Goal: Transaction & Acquisition: Purchase product/service

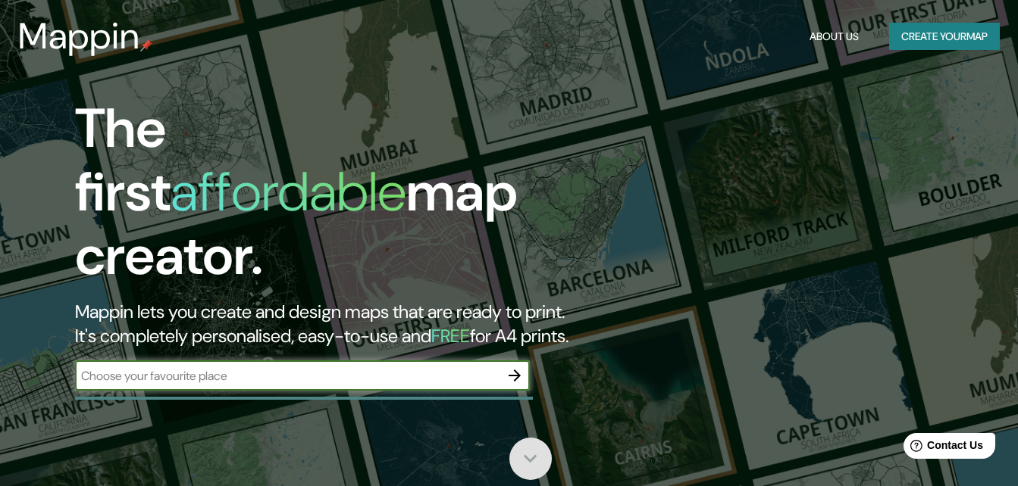
click at [534, 457] on icon at bounding box center [531, 459] width 14 height 8
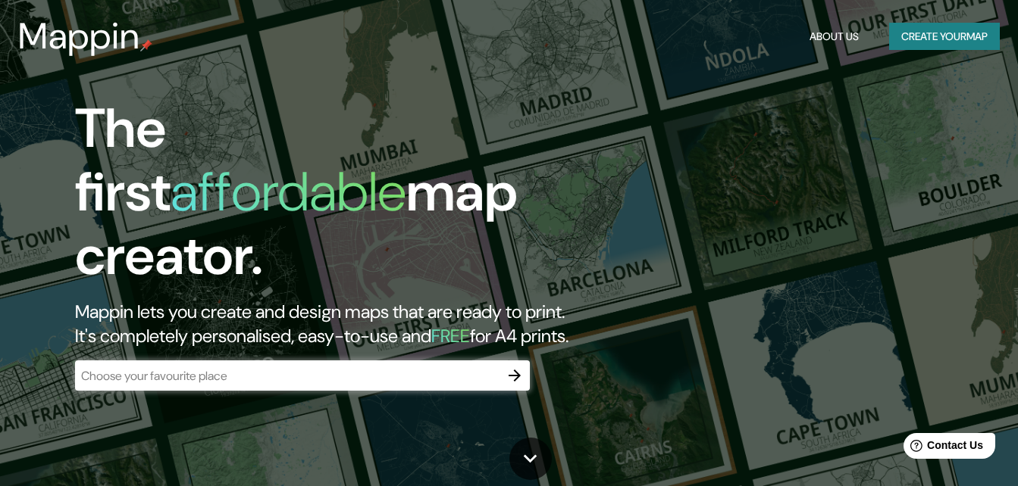
click at [279, 368] on input "text" at bounding box center [287, 376] width 424 height 17
drag, startPoint x: 981, startPoint y: 0, endPoint x: 421, endPoint y: 70, distance: 564.4
click at [421, 70] on header "Mappin About Us Create your map" at bounding box center [509, 36] width 1018 height 73
click at [157, 368] on input "text" at bounding box center [287, 376] width 424 height 17
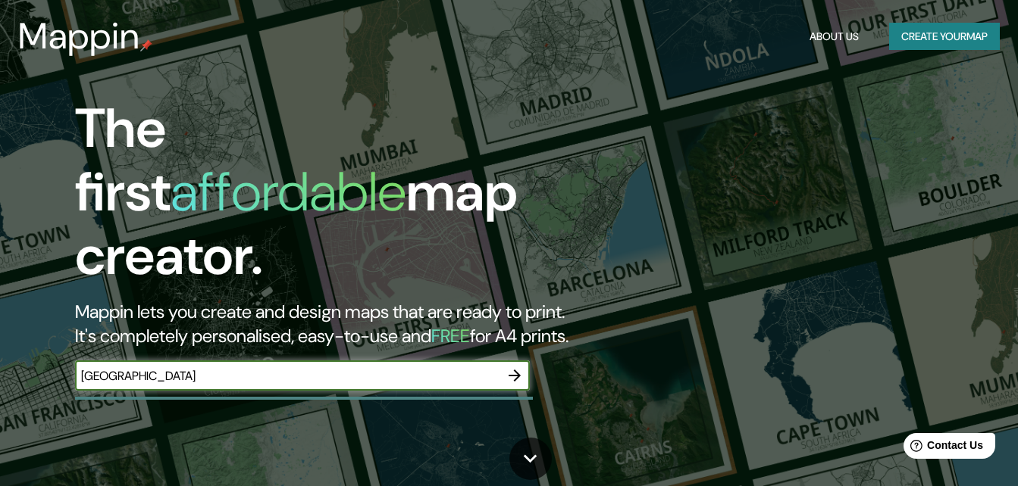
type input "[GEOGRAPHIC_DATA]"
click at [511, 367] on icon "button" at bounding box center [514, 376] width 18 height 18
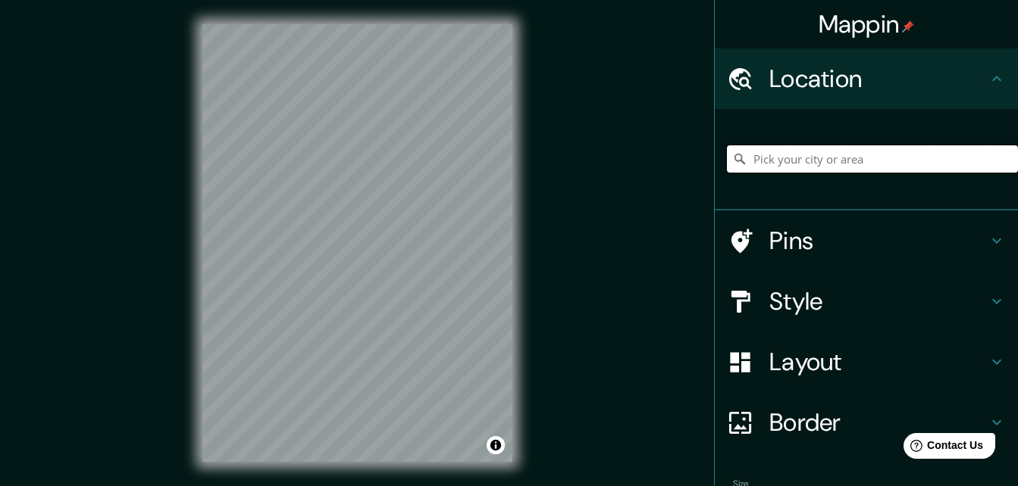
click at [817, 161] on input "Pick your city or area" at bounding box center [872, 158] width 291 height 27
type input "[GEOGRAPHIC_DATA], [GEOGRAPHIC_DATA][PERSON_NAME], [GEOGRAPHIC_DATA]"
click at [987, 245] on icon at bounding box center [996, 241] width 18 height 18
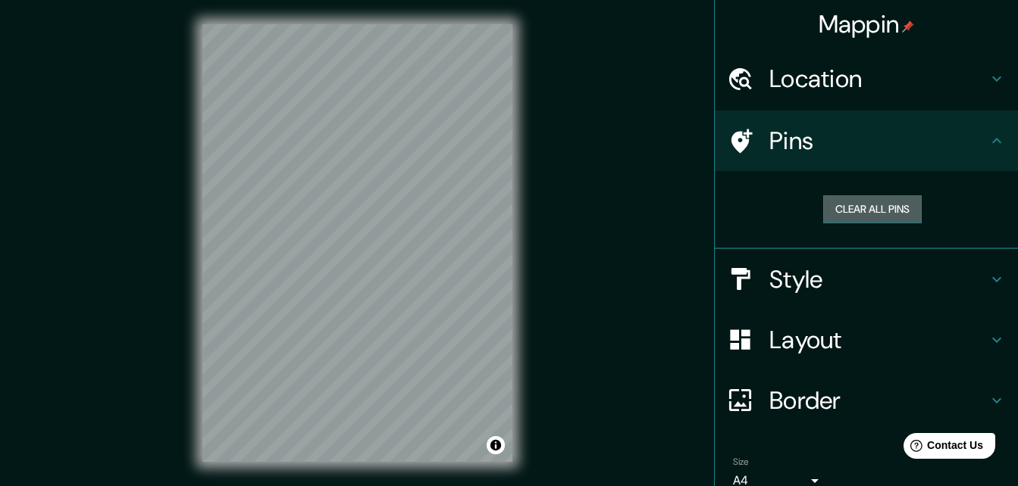
click at [856, 208] on button "Clear all pins" at bounding box center [872, 209] width 99 height 28
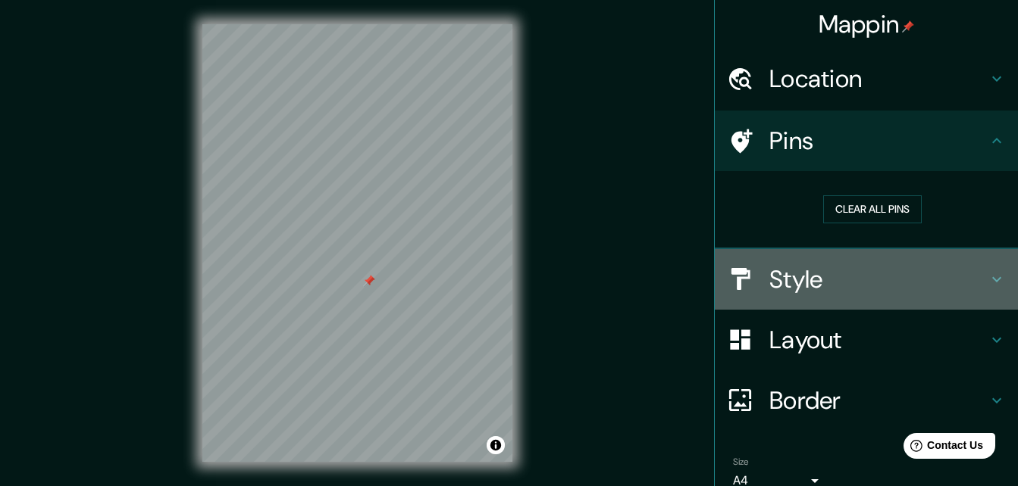
click at [987, 275] on icon at bounding box center [996, 280] width 18 height 18
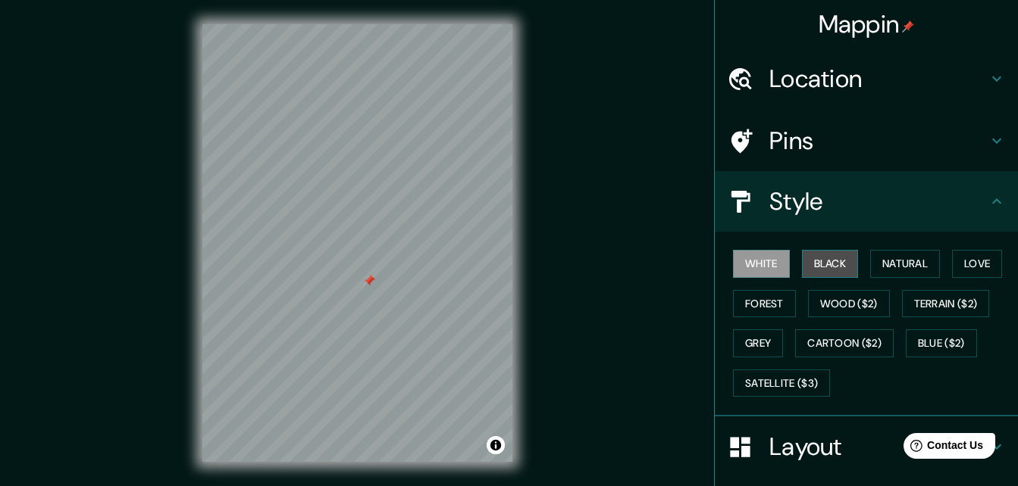
click at [813, 267] on button "Black" at bounding box center [830, 264] width 57 height 28
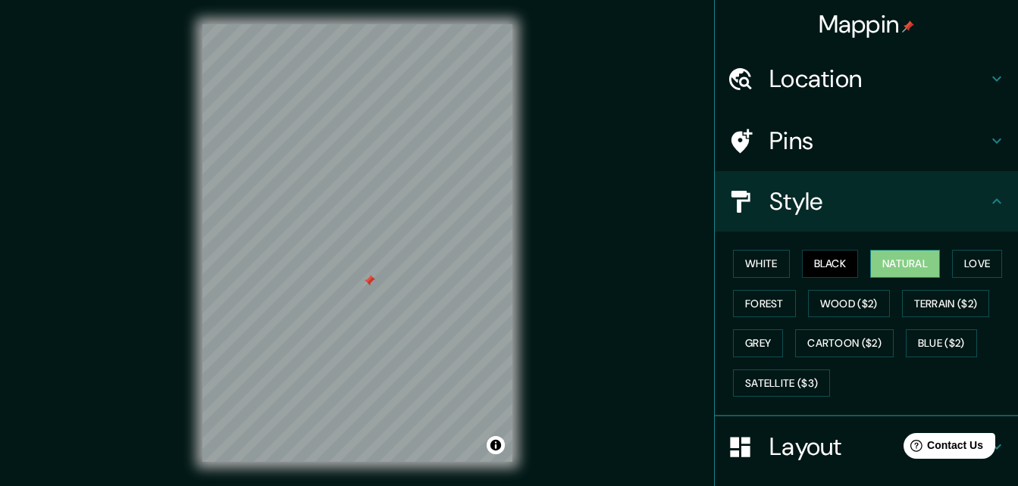
click at [896, 268] on button "Natural" at bounding box center [905, 264] width 70 height 28
click at [959, 266] on button "Love" at bounding box center [977, 264] width 50 height 28
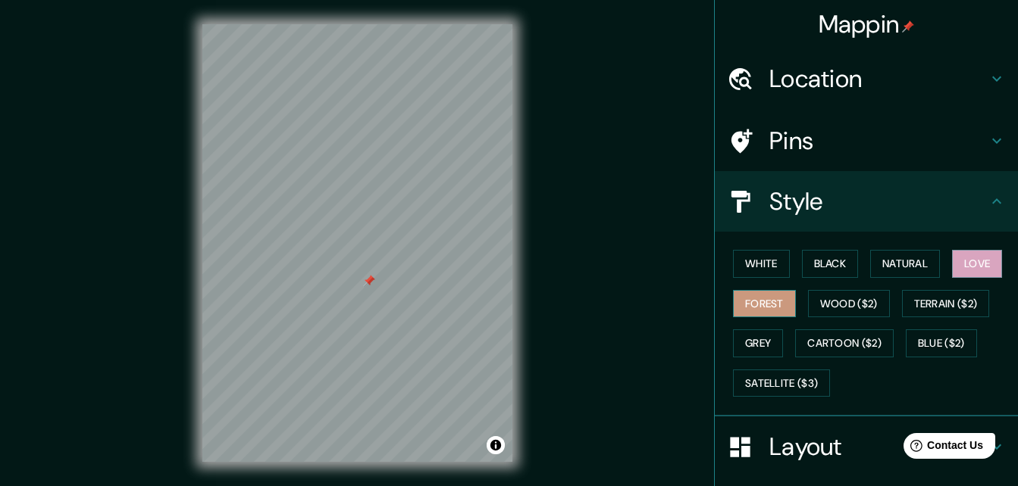
click at [735, 308] on button "Forest" at bounding box center [764, 304] width 63 height 28
click at [826, 307] on button "Wood ($2)" at bounding box center [849, 304] width 82 height 28
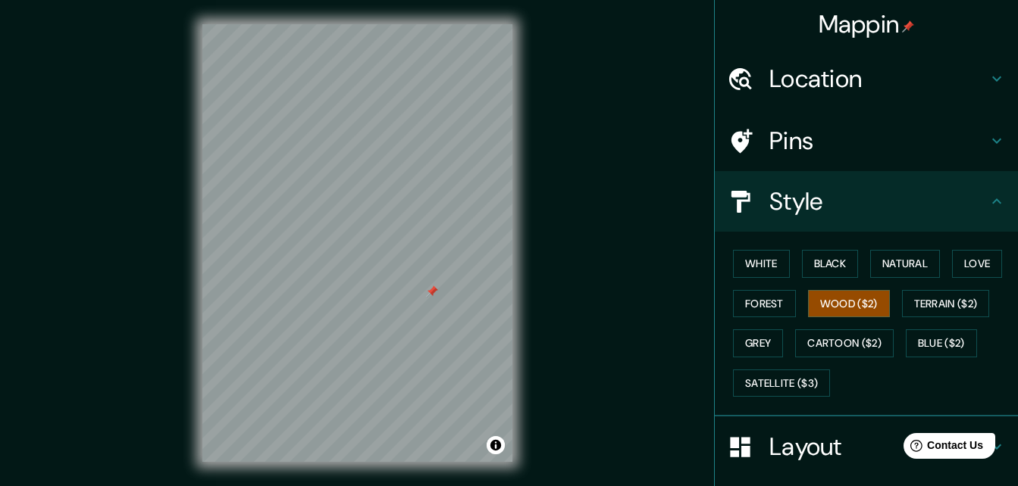
drag, startPoint x: 358, startPoint y: 277, endPoint x: 432, endPoint y: 287, distance: 74.3
click at [432, 287] on div at bounding box center [432, 292] width 12 height 12
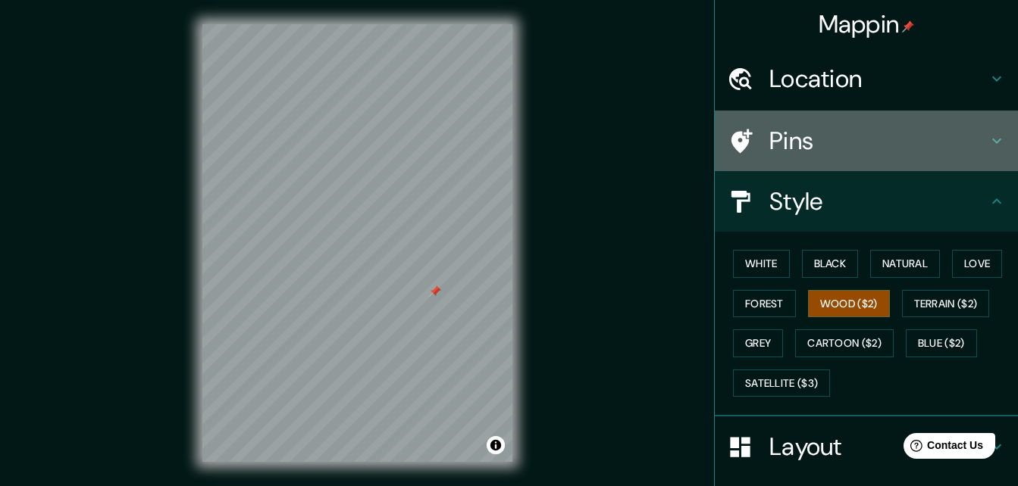
click at [987, 141] on icon at bounding box center [996, 141] width 18 height 18
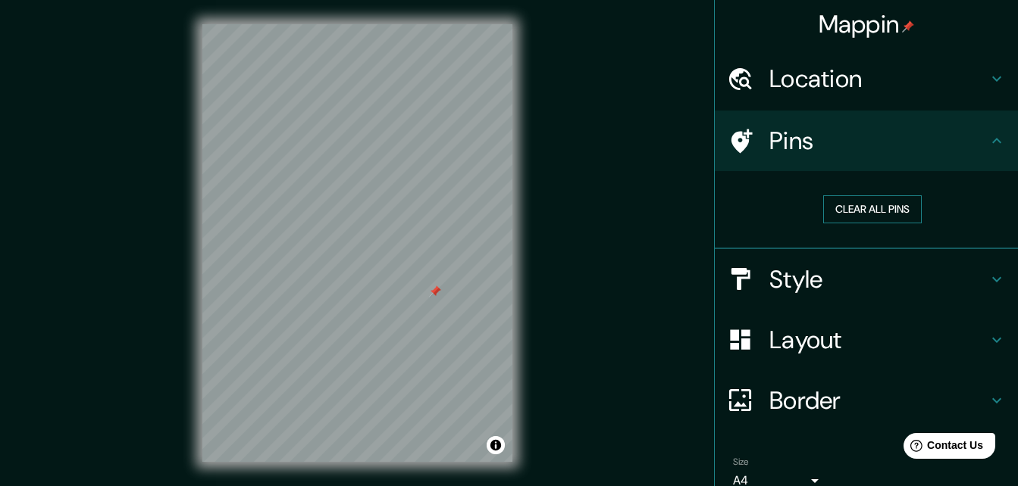
click at [858, 210] on button "Clear all pins" at bounding box center [872, 209] width 99 height 28
click at [846, 203] on button "Clear all pins" at bounding box center [872, 209] width 99 height 28
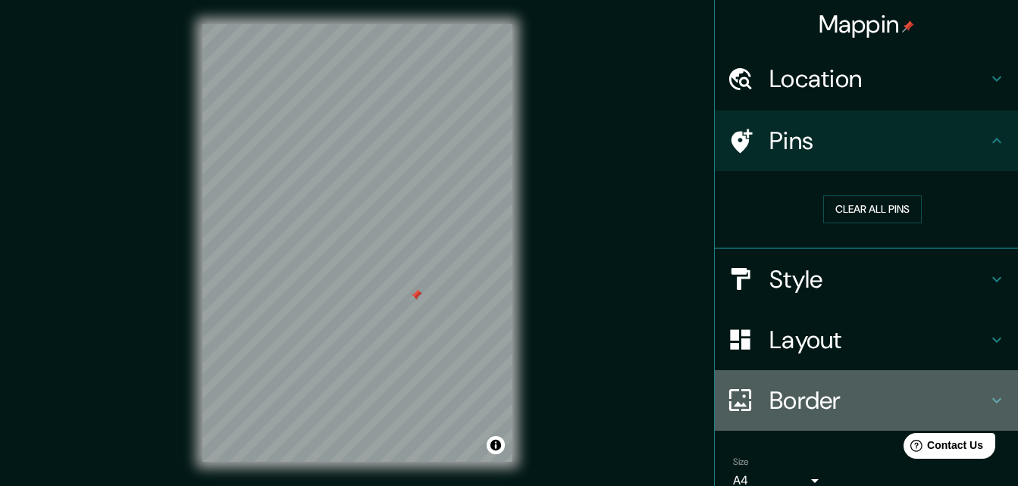
click at [985, 388] on div "Border" at bounding box center [866, 401] width 303 height 61
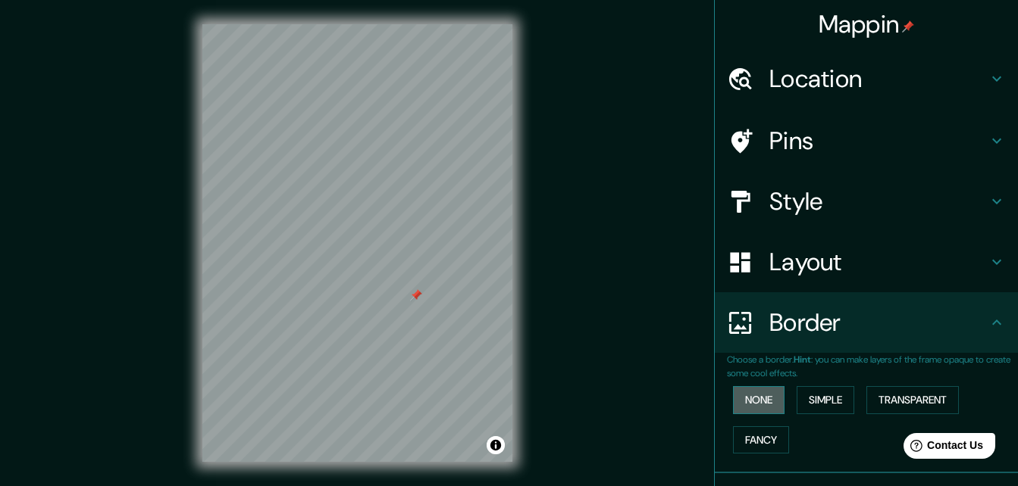
click at [766, 402] on button "None" at bounding box center [759, 400] width 52 height 28
click at [807, 403] on button "Simple" at bounding box center [825, 400] width 58 height 28
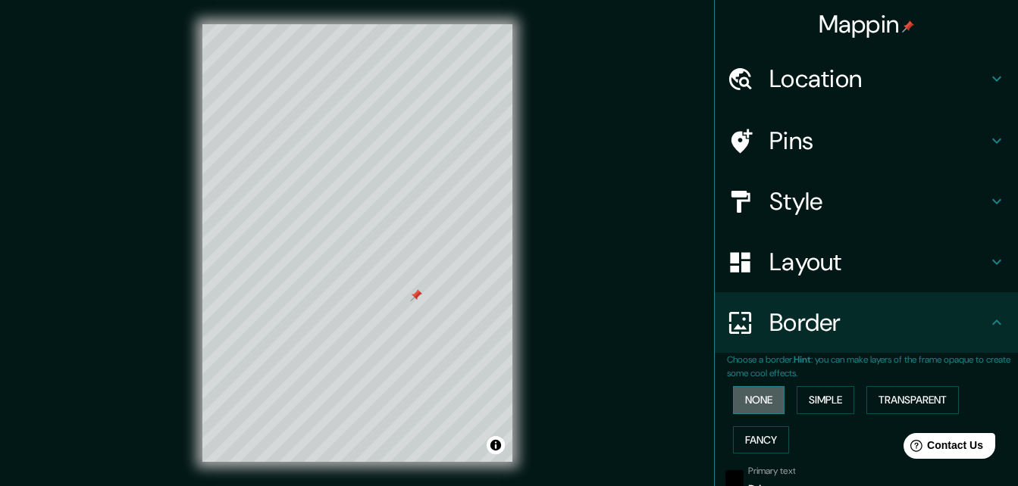
click at [762, 398] on button "None" at bounding box center [759, 400] width 52 height 28
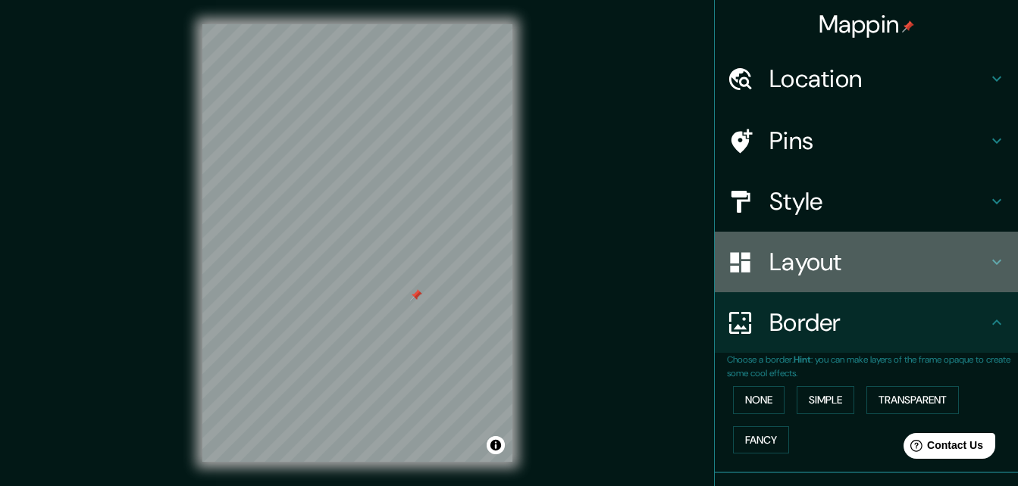
click at [992, 262] on icon at bounding box center [996, 262] width 9 height 5
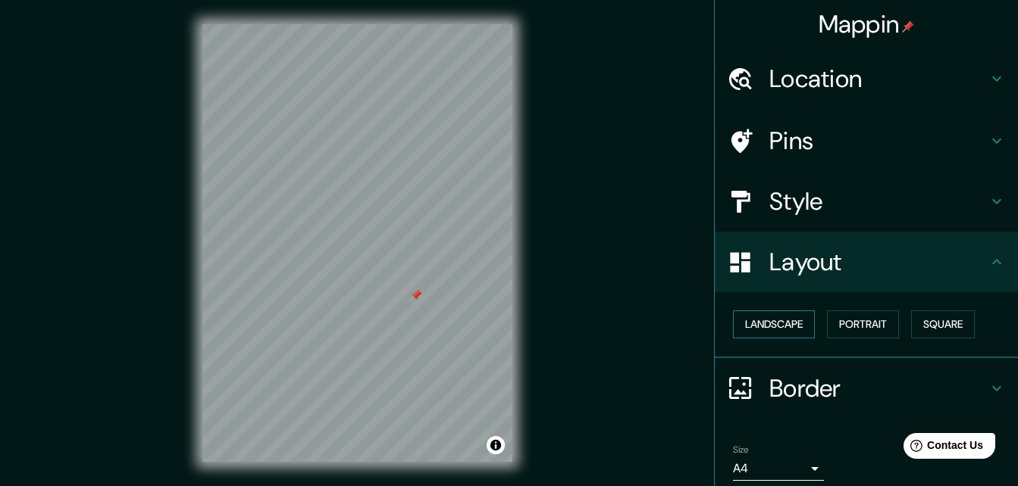
click at [782, 315] on button "Landscape" at bounding box center [774, 325] width 82 height 28
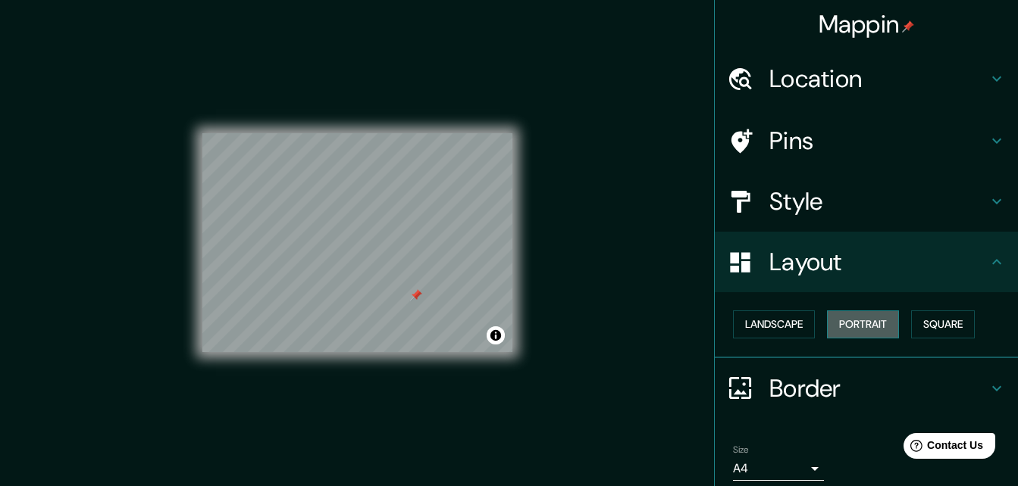
click at [869, 324] on button "Portrait" at bounding box center [863, 325] width 72 height 28
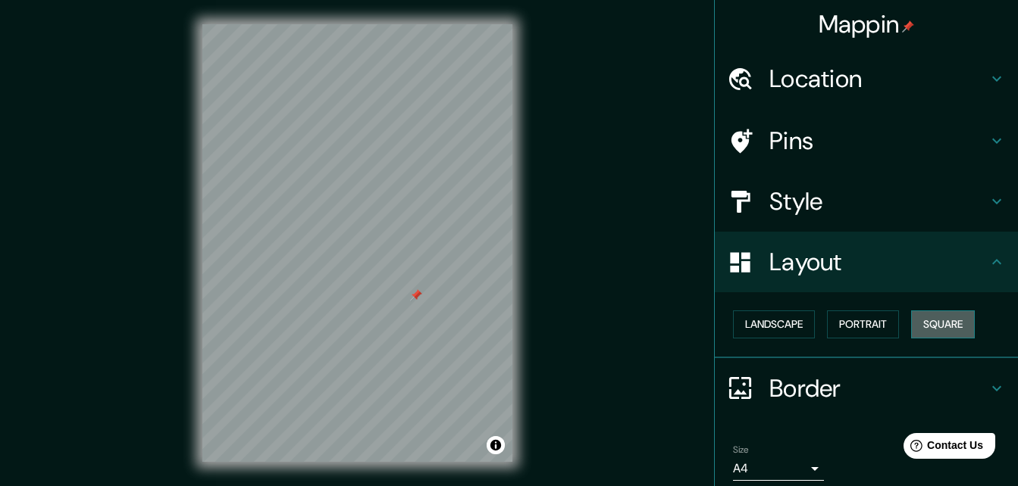
click at [937, 321] on button "Square" at bounding box center [943, 325] width 64 height 28
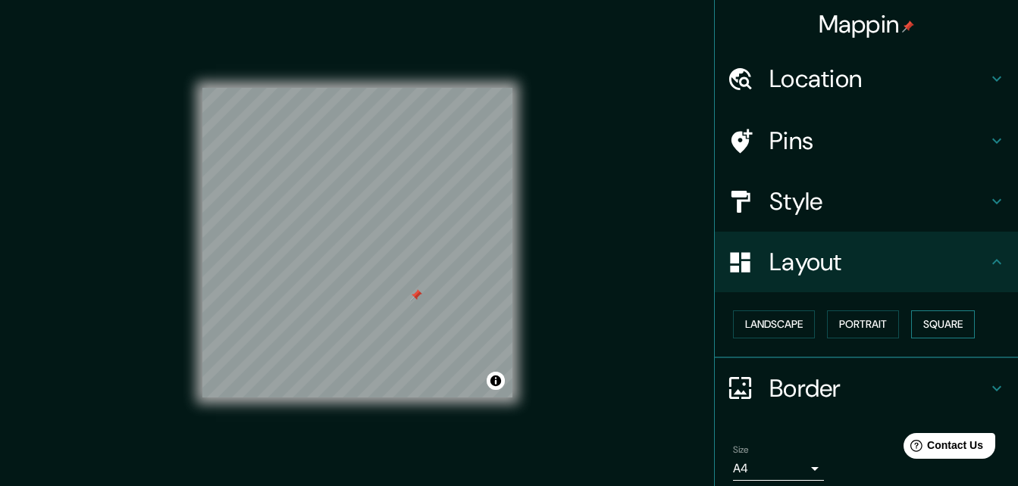
click at [937, 321] on button "Square" at bounding box center [943, 325] width 64 height 28
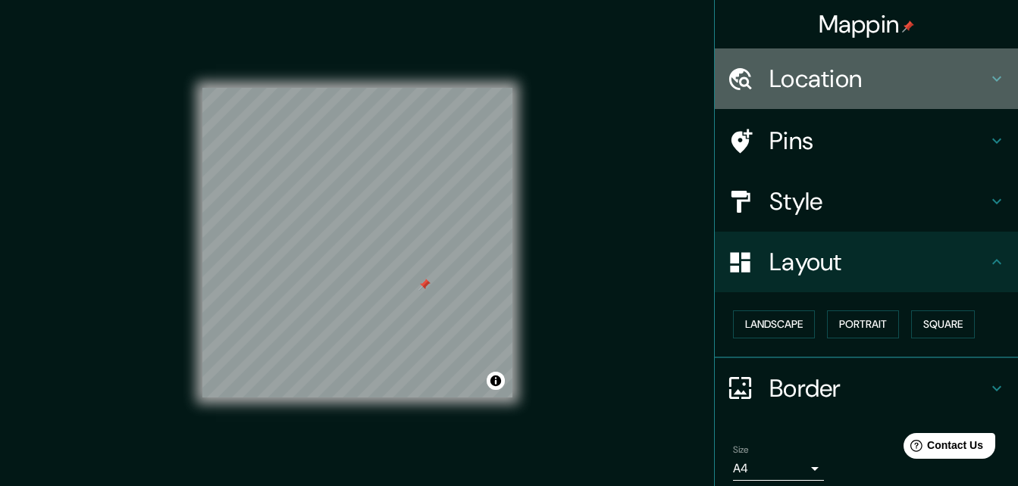
click at [981, 100] on div "Location" at bounding box center [866, 78] width 303 height 61
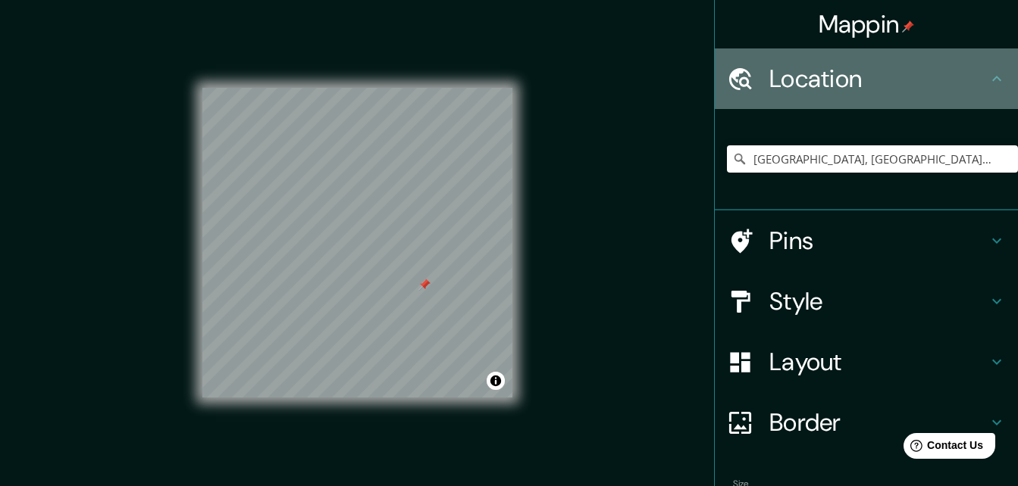
click at [987, 83] on icon at bounding box center [996, 79] width 18 height 18
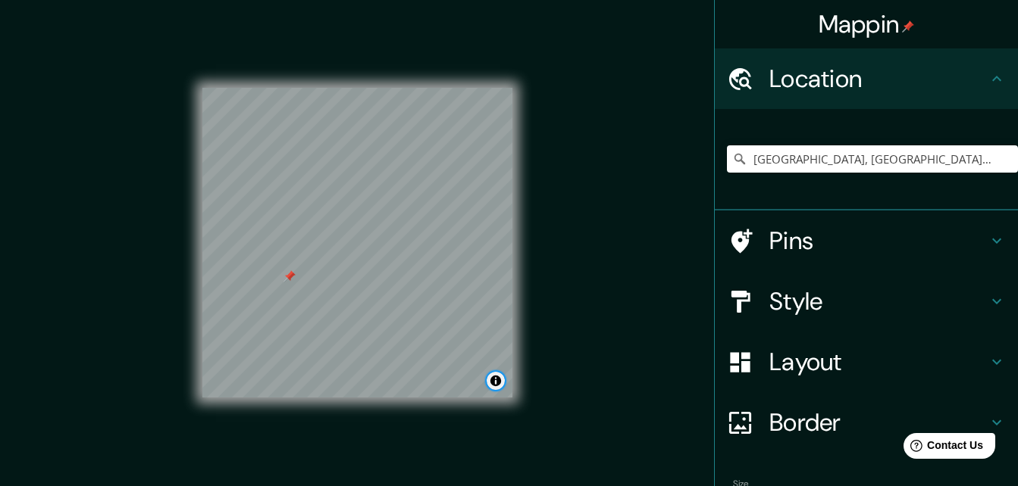
click at [496, 376] on button "Toggle attribution" at bounding box center [495, 381] width 18 height 18
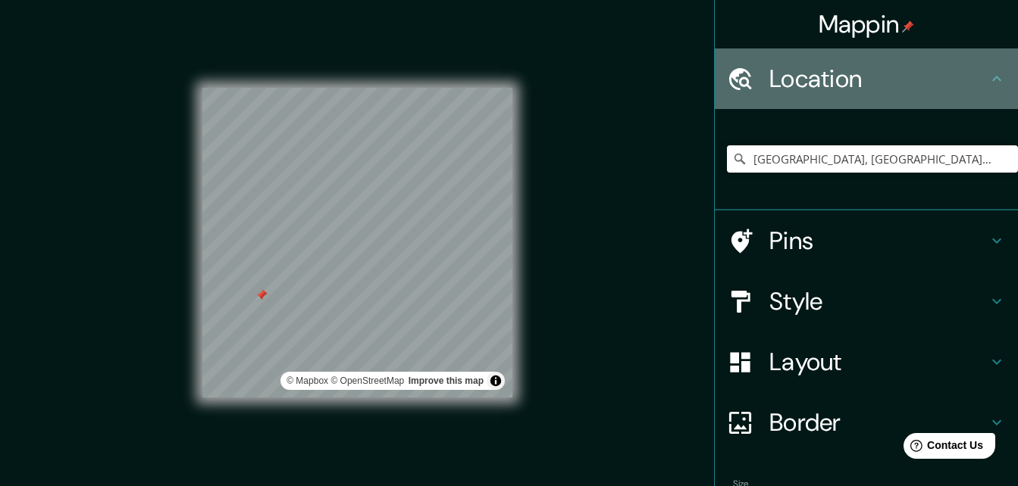
click at [988, 83] on icon at bounding box center [996, 79] width 18 height 18
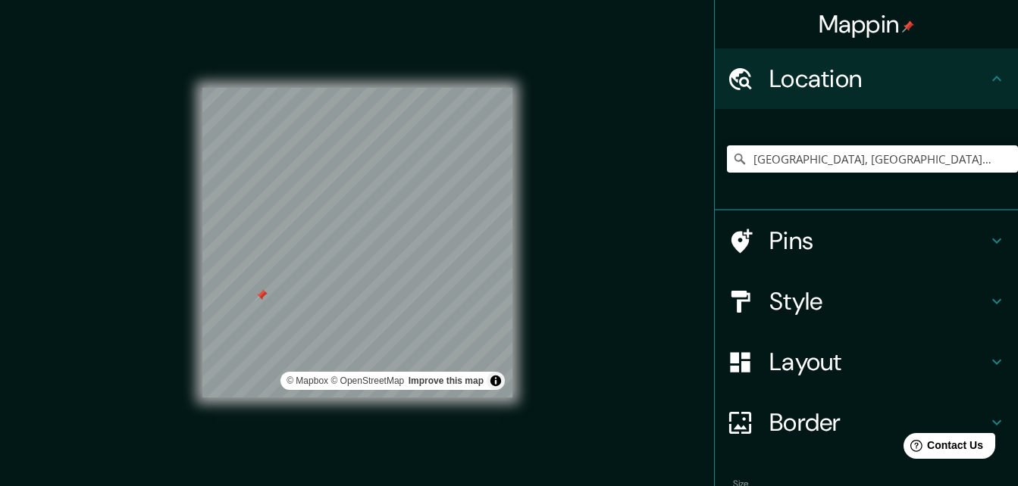
click at [992, 233] on icon at bounding box center [996, 241] width 18 height 18
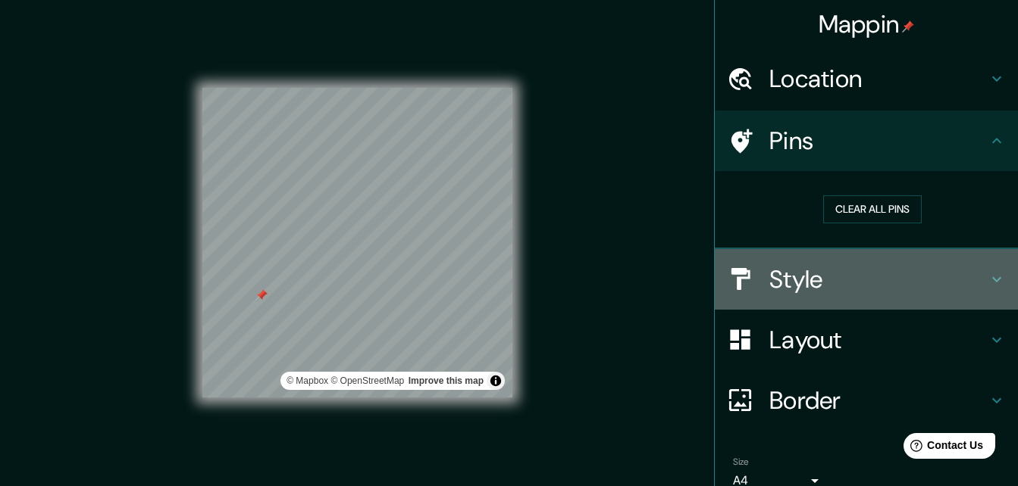
click at [992, 277] on icon at bounding box center [996, 280] width 18 height 18
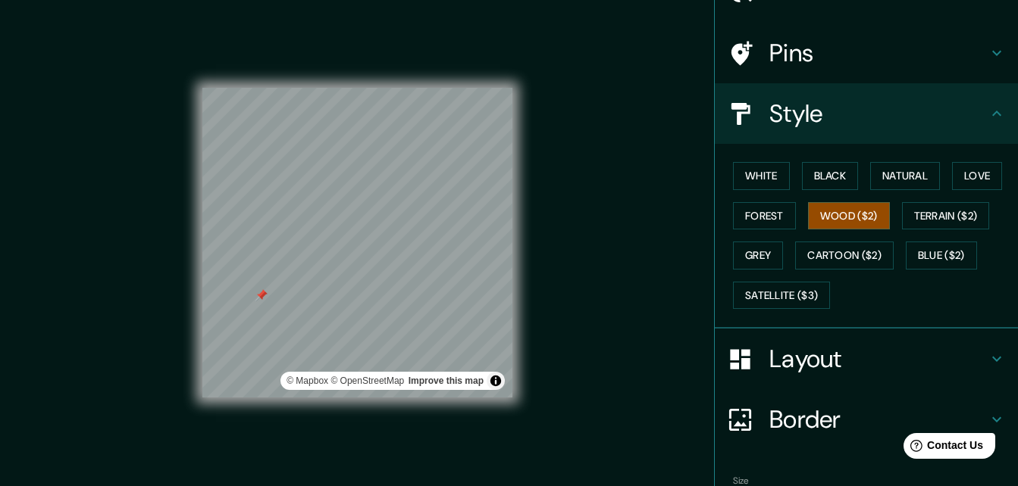
scroll to position [89, 0]
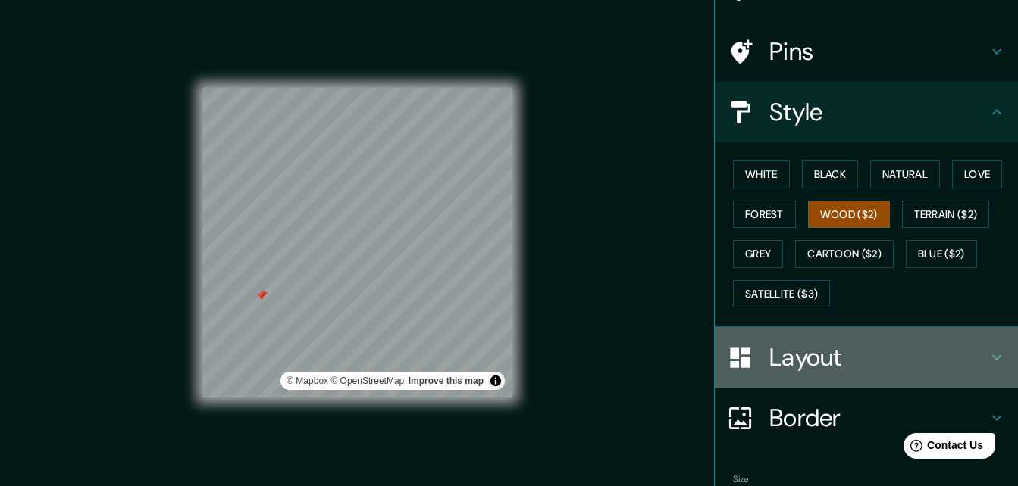
click at [987, 355] on icon at bounding box center [996, 358] width 18 height 18
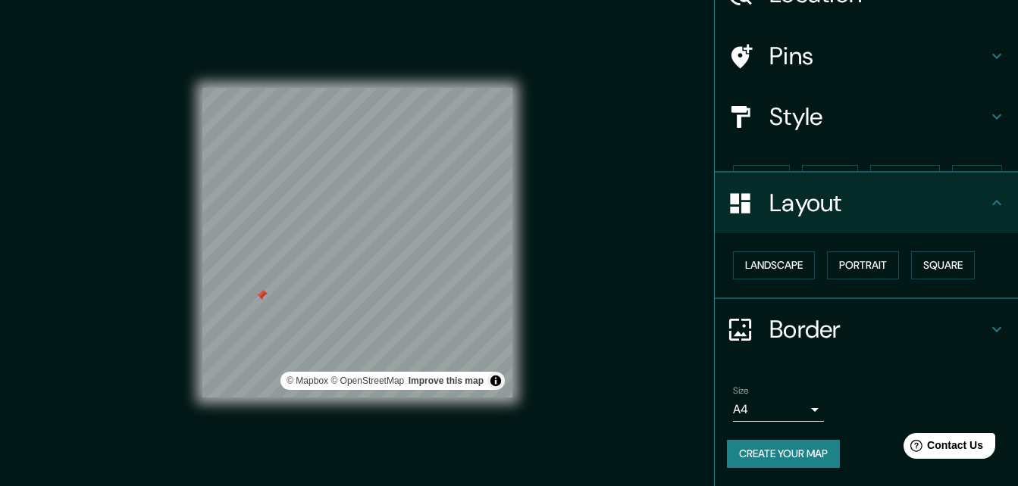
scroll to position [58, 0]
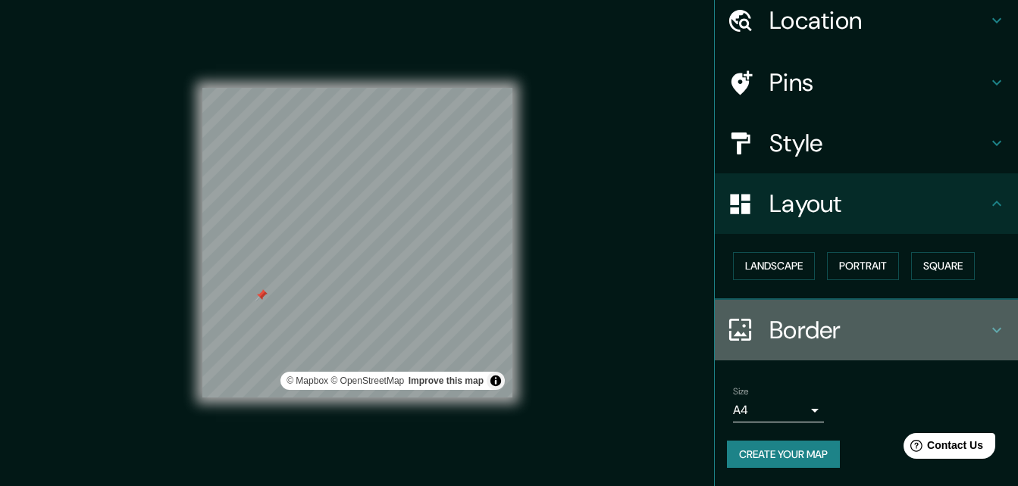
click at [987, 324] on icon at bounding box center [996, 330] width 18 height 18
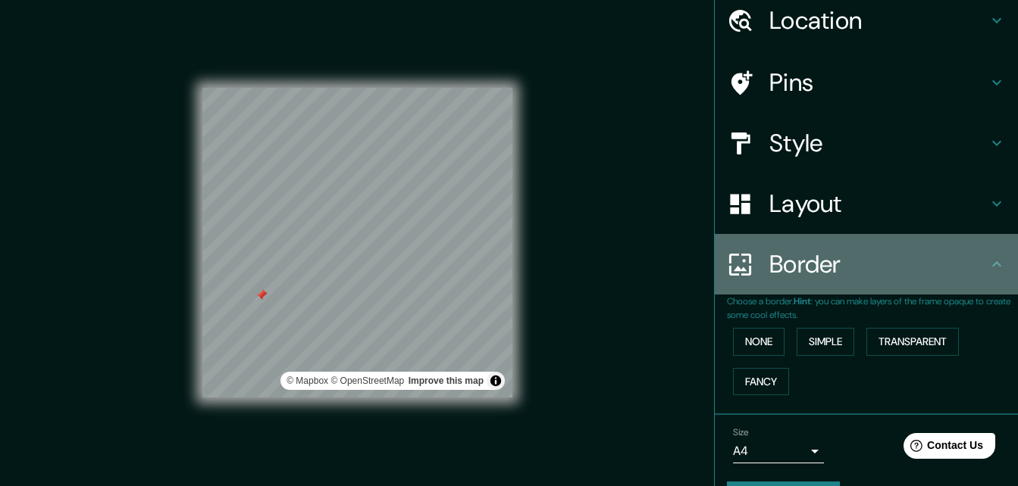
click at [987, 272] on icon at bounding box center [996, 264] width 18 height 18
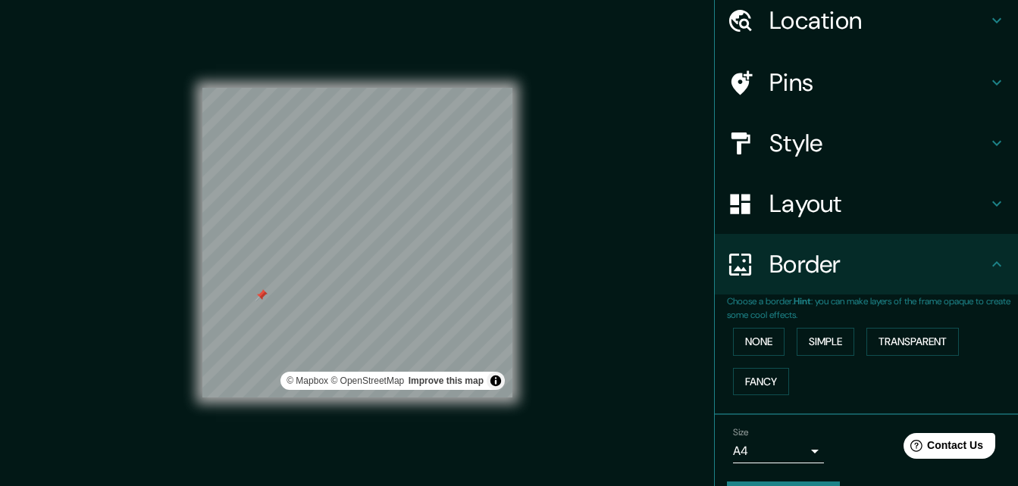
click at [987, 269] on icon at bounding box center [996, 264] width 18 height 18
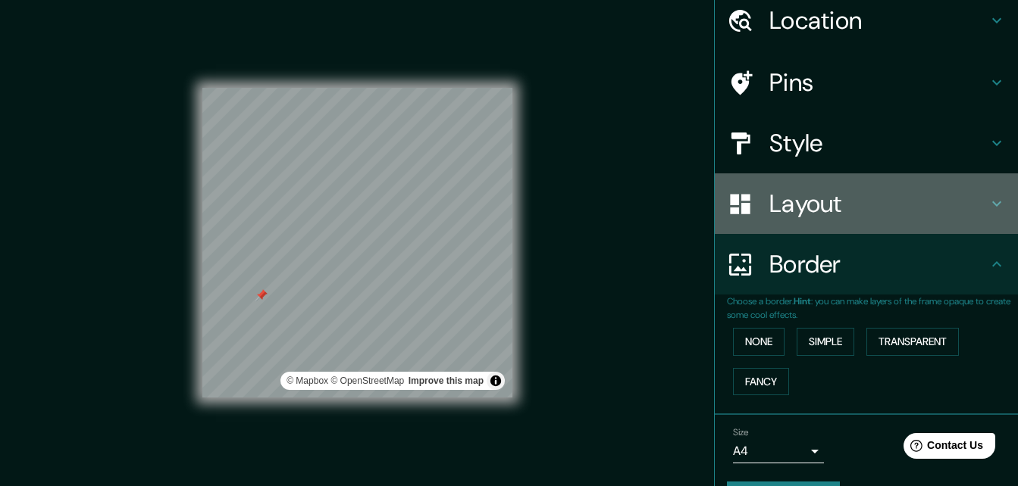
click at [987, 211] on icon at bounding box center [996, 204] width 18 height 18
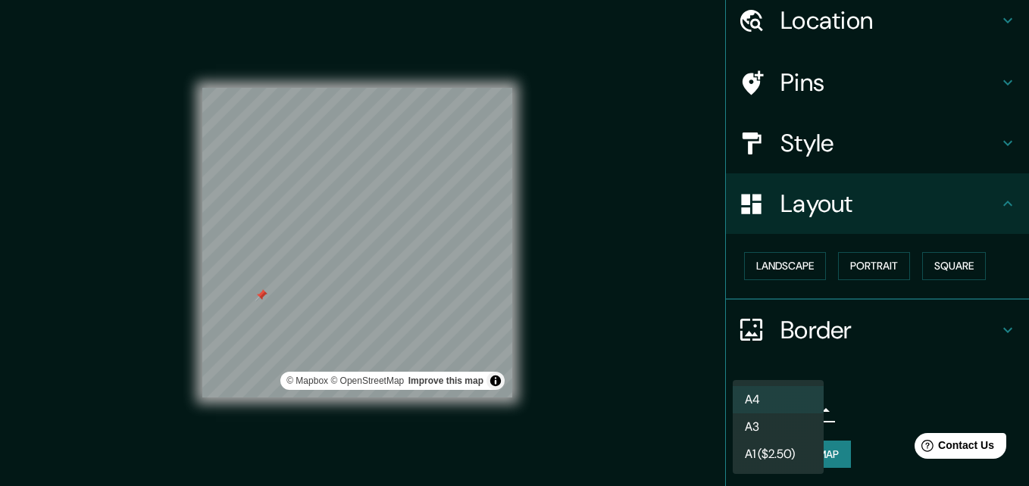
click at [798, 408] on body "Mappin Location [GEOGRAPHIC_DATA], [GEOGRAPHIC_DATA][PERSON_NAME], [GEOGRAPHIC_…" at bounding box center [514, 243] width 1029 height 486
click at [798, 430] on li "A3" at bounding box center [778, 427] width 91 height 27
type input "a4"
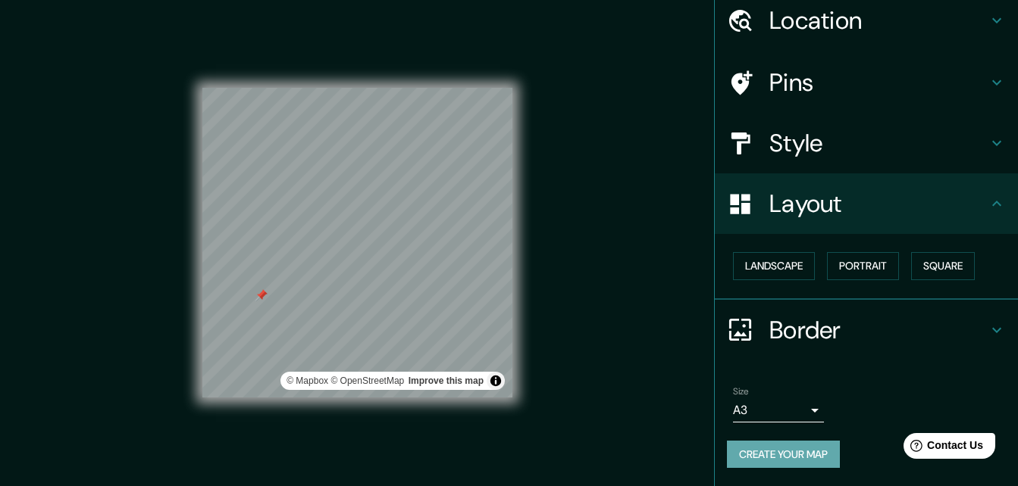
click at [805, 446] on button "Create your map" at bounding box center [783, 455] width 113 height 28
drag, startPoint x: 415, startPoint y: 219, endPoint x: 415, endPoint y: 242, distance: 22.7
click at [415, 242] on div at bounding box center [414, 239] width 12 height 12
drag, startPoint x: 414, startPoint y: 238, endPoint x: 414, endPoint y: 255, distance: 16.7
click at [414, 255] on div at bounding box center [414, 254] width 12 height 12
